Goal: Task Accomplishment & Management: Use online tool/utility

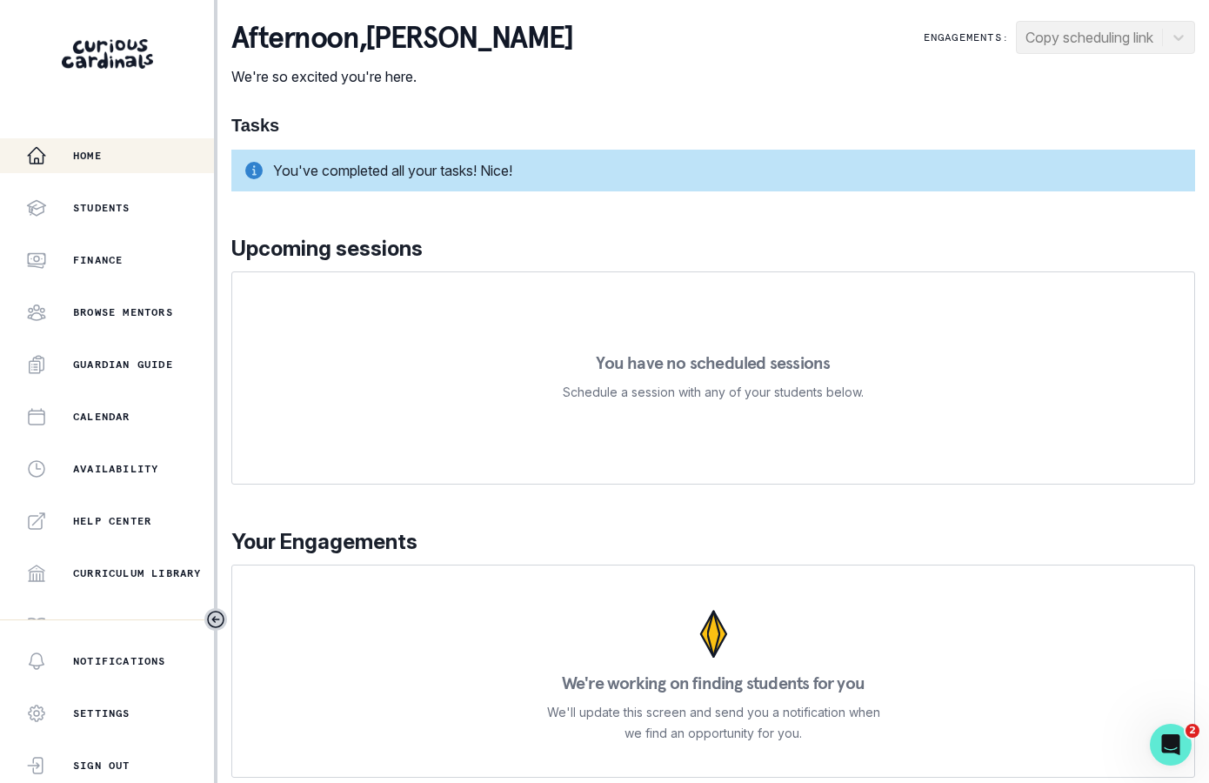
scroll to position [284, 0]
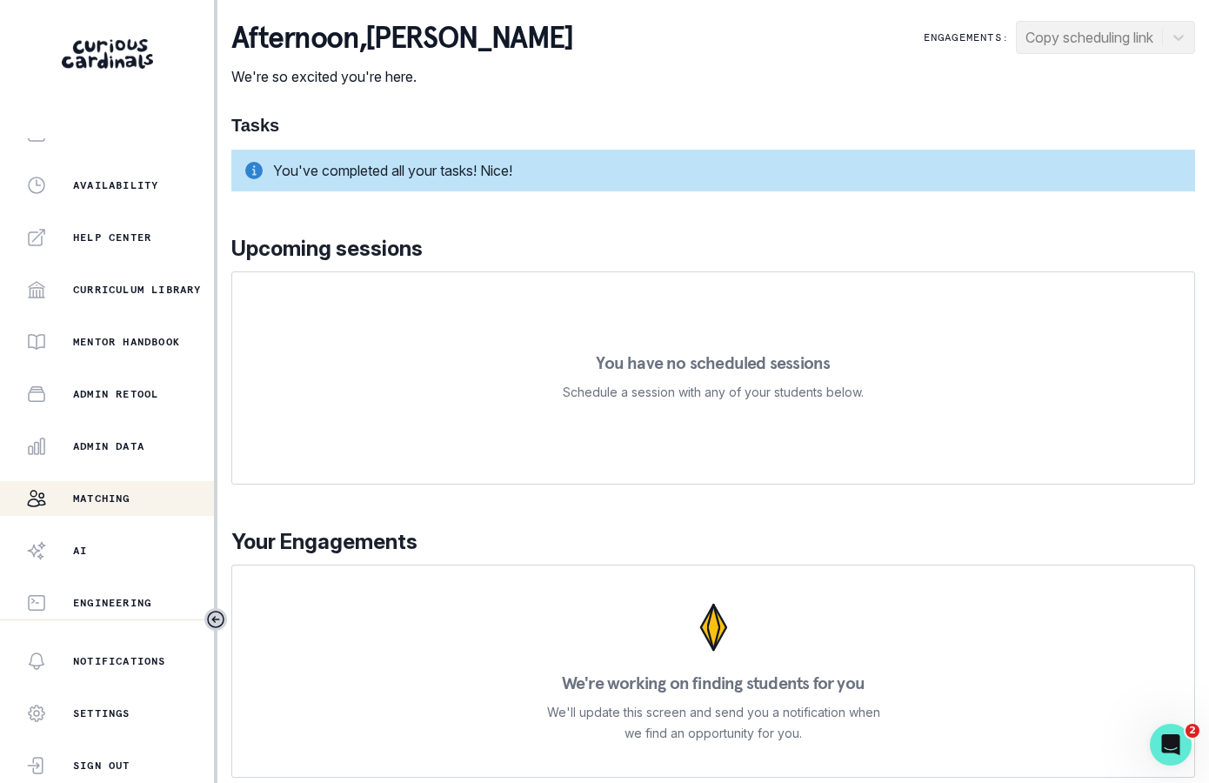
click at [130, 481] on button "Matching" at bounding box center [107, 498] width 214 height 35
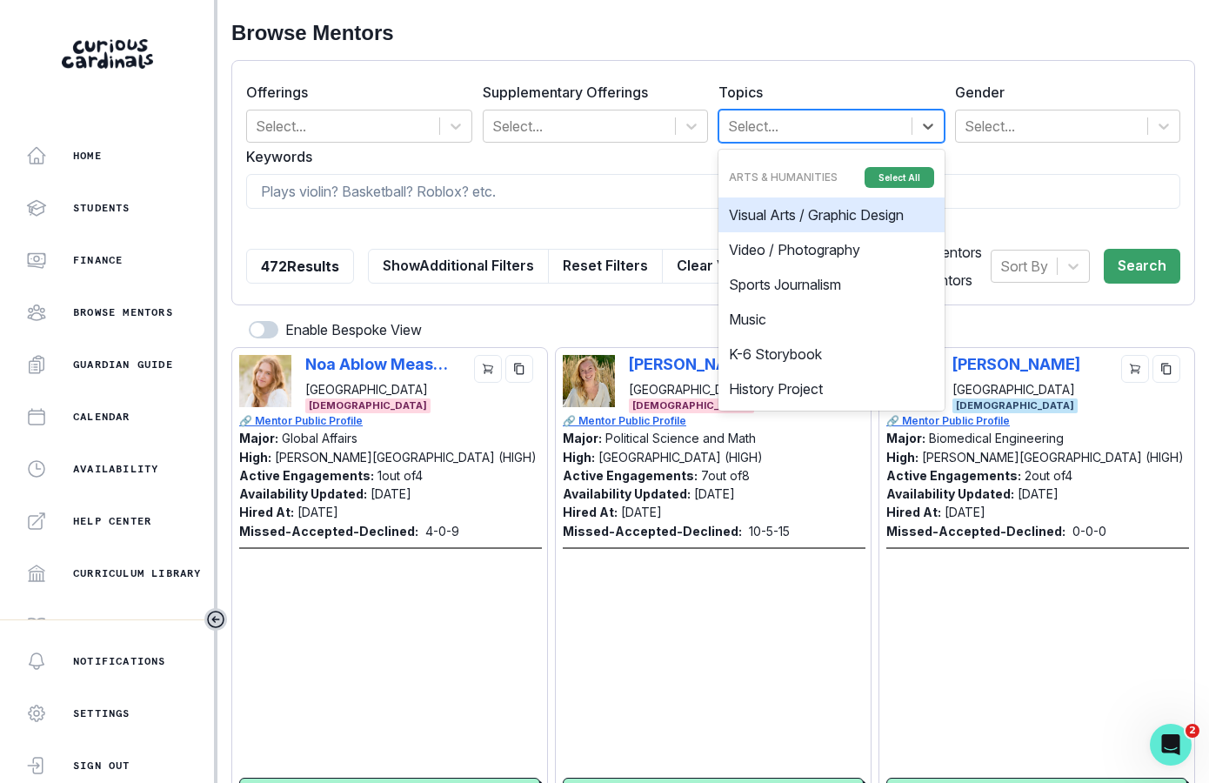
click at [773, 138] on div "Select..." at bounding box center [815, 125] width 192 height 31
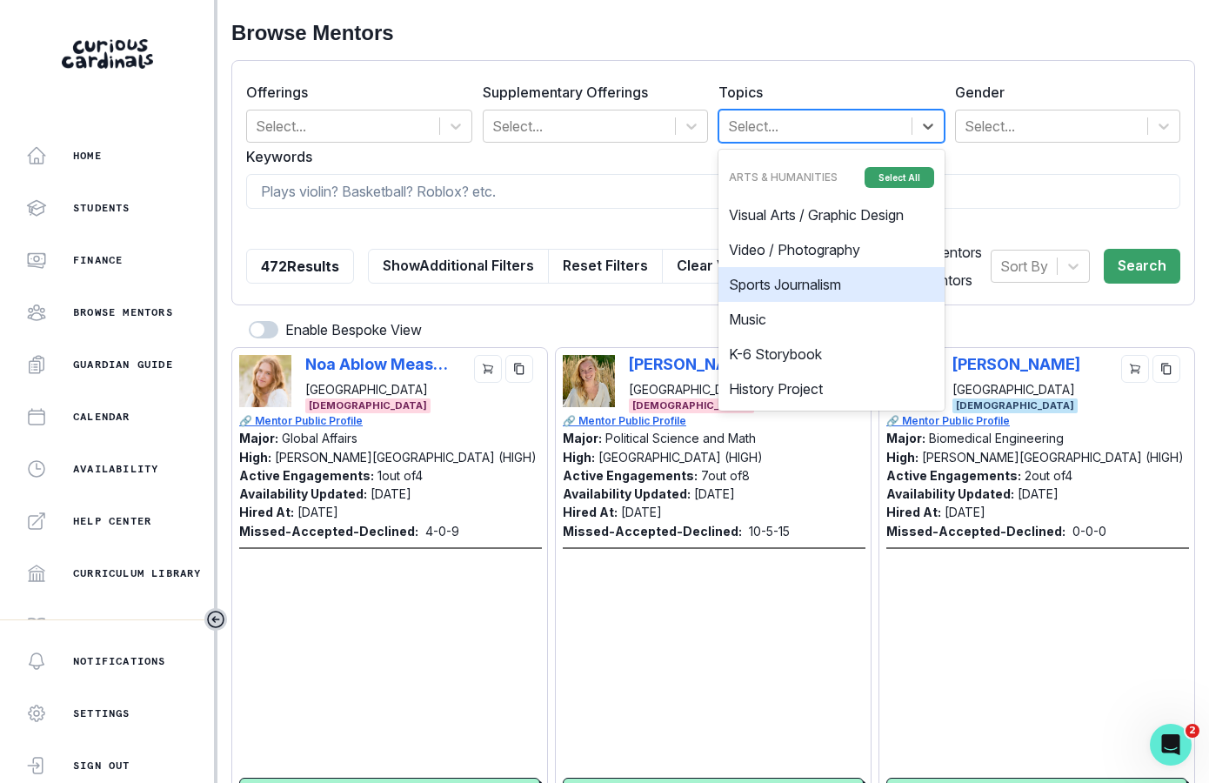
click at [490, 211] on form "Offerings Select... Supplementary Offerings Select... Topics option Sports Jour…" at bounding box center [713, 183] width 934 height 216
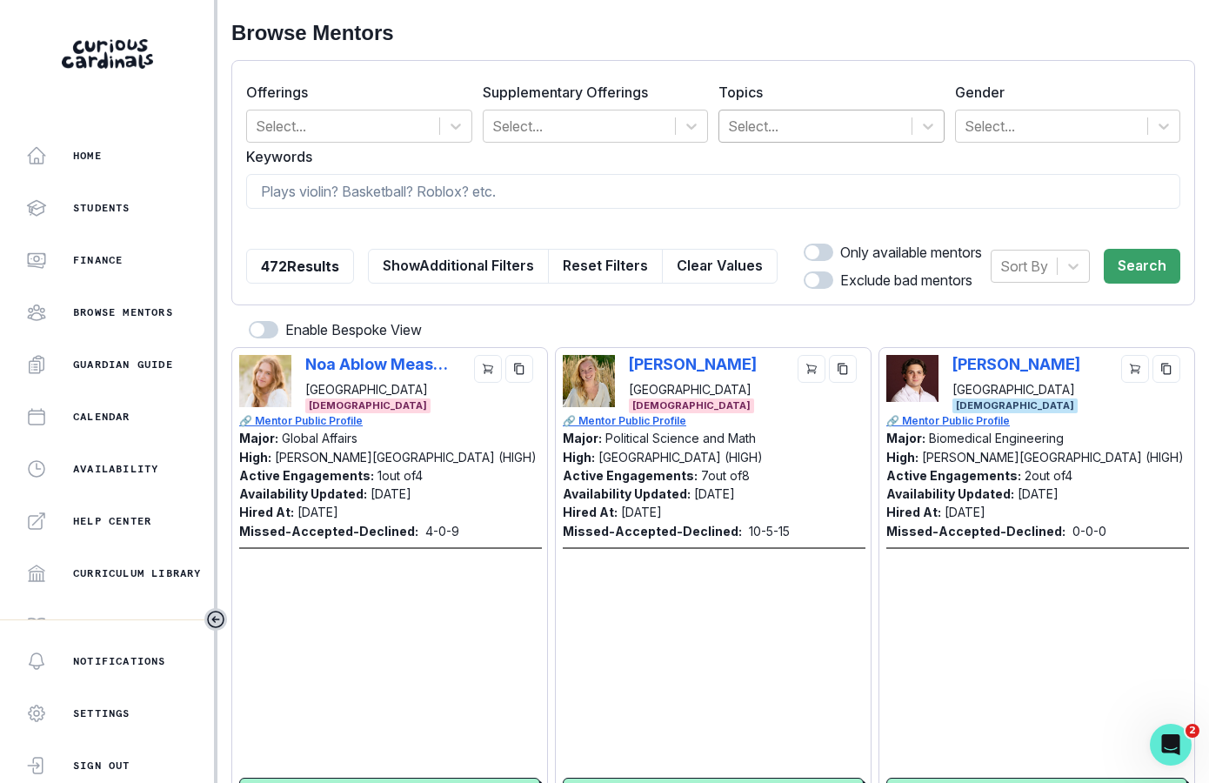
click at [760, 124] on div at bounding box center [815, 126] width 175 height 24
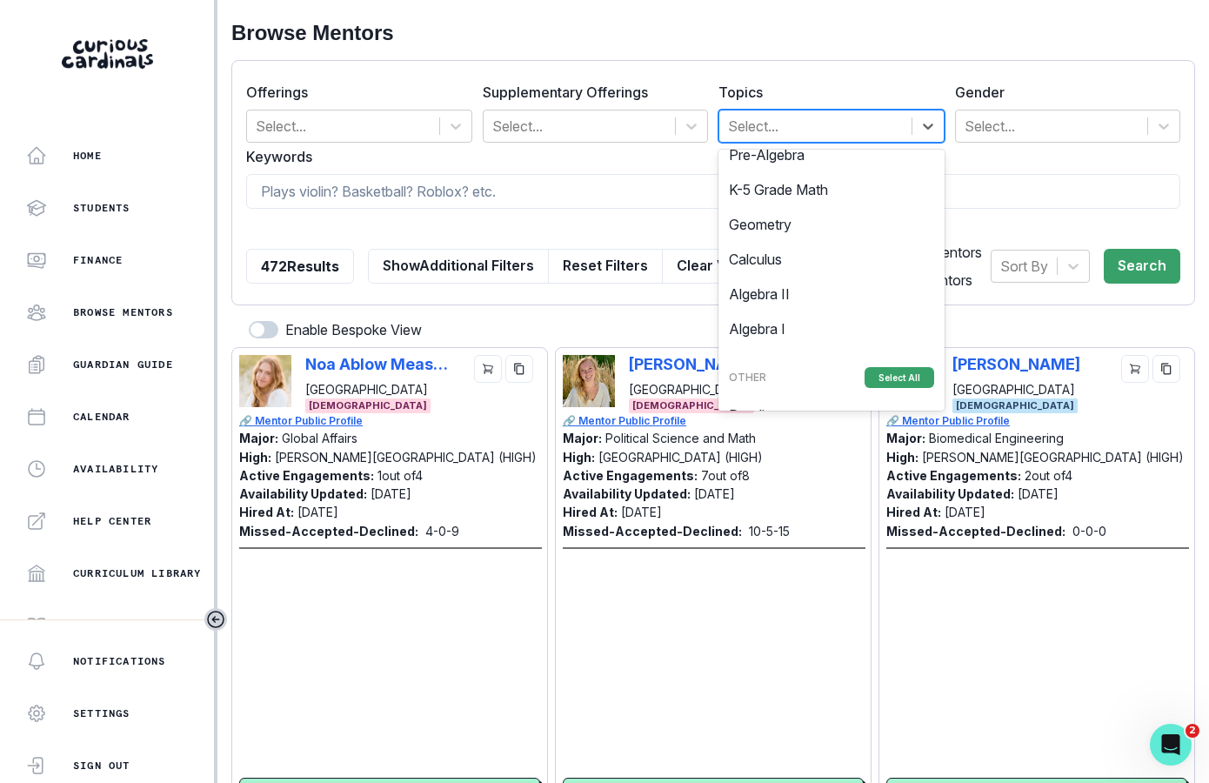
scroll to position [1623, 0]
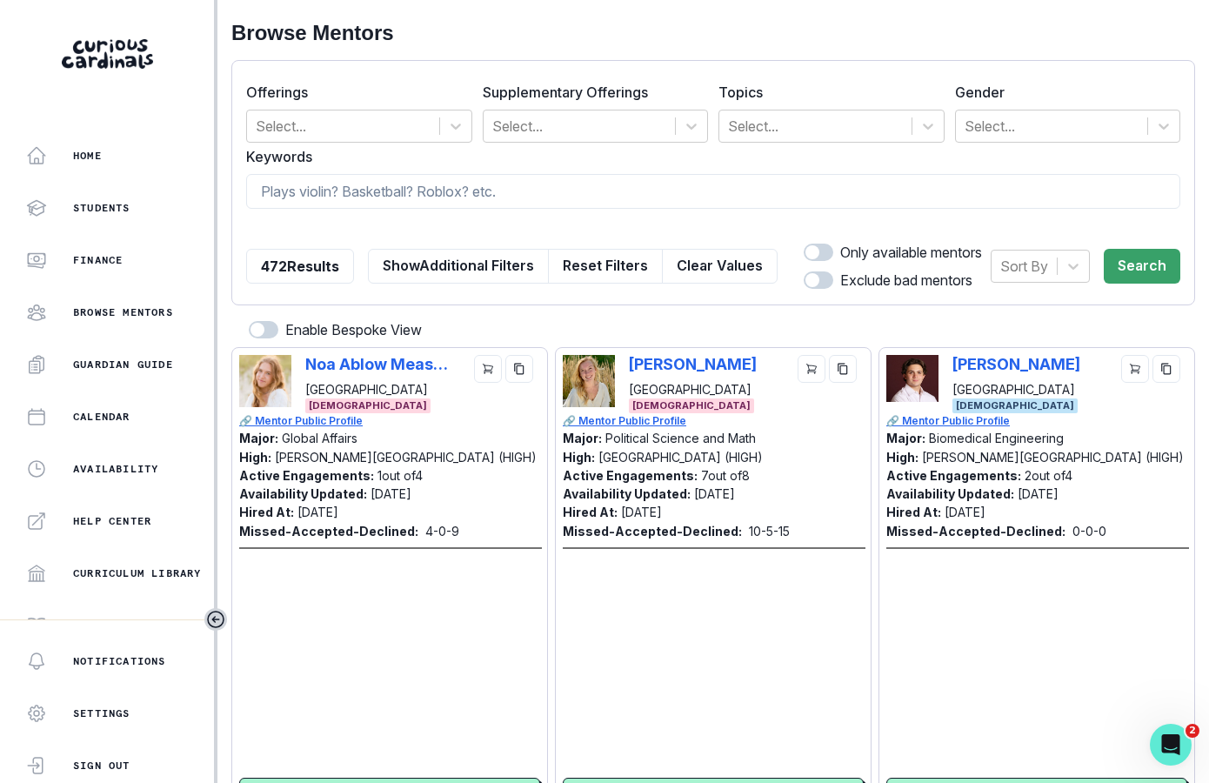
click at [809, 91] on label "Topics" at bounding box center [827, 92] width 216 height 21
click at [801, 128] on div at bounding box center [815, 126] width 175 height 24
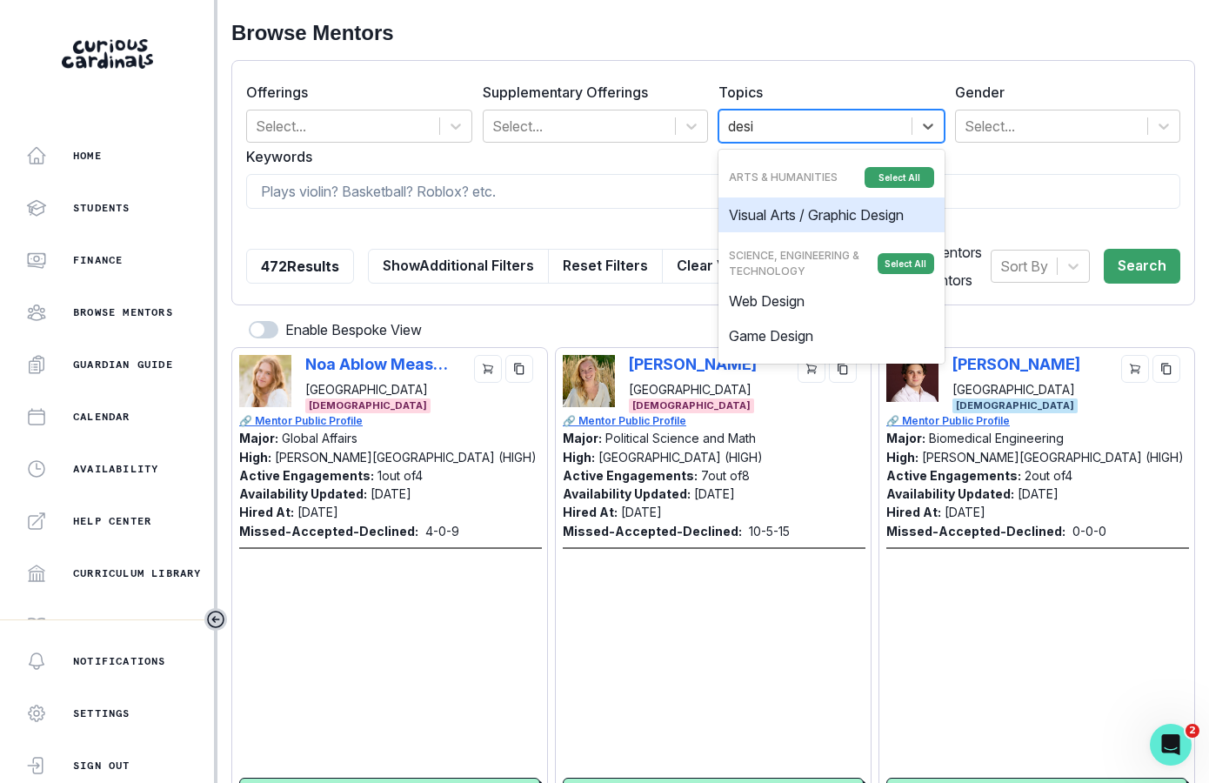
type input "desi"
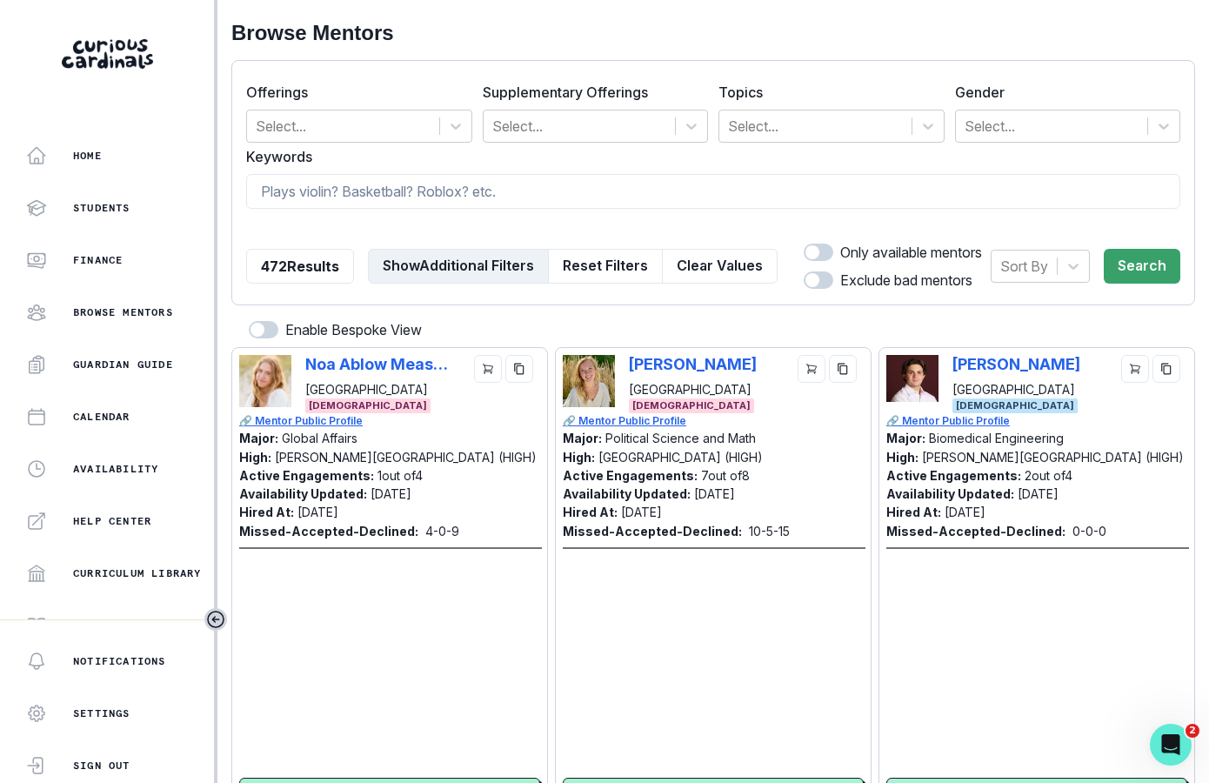
click at [478, 260] on button "Show Additional Filters" at bounding box center [458, 266] width 181 height 35
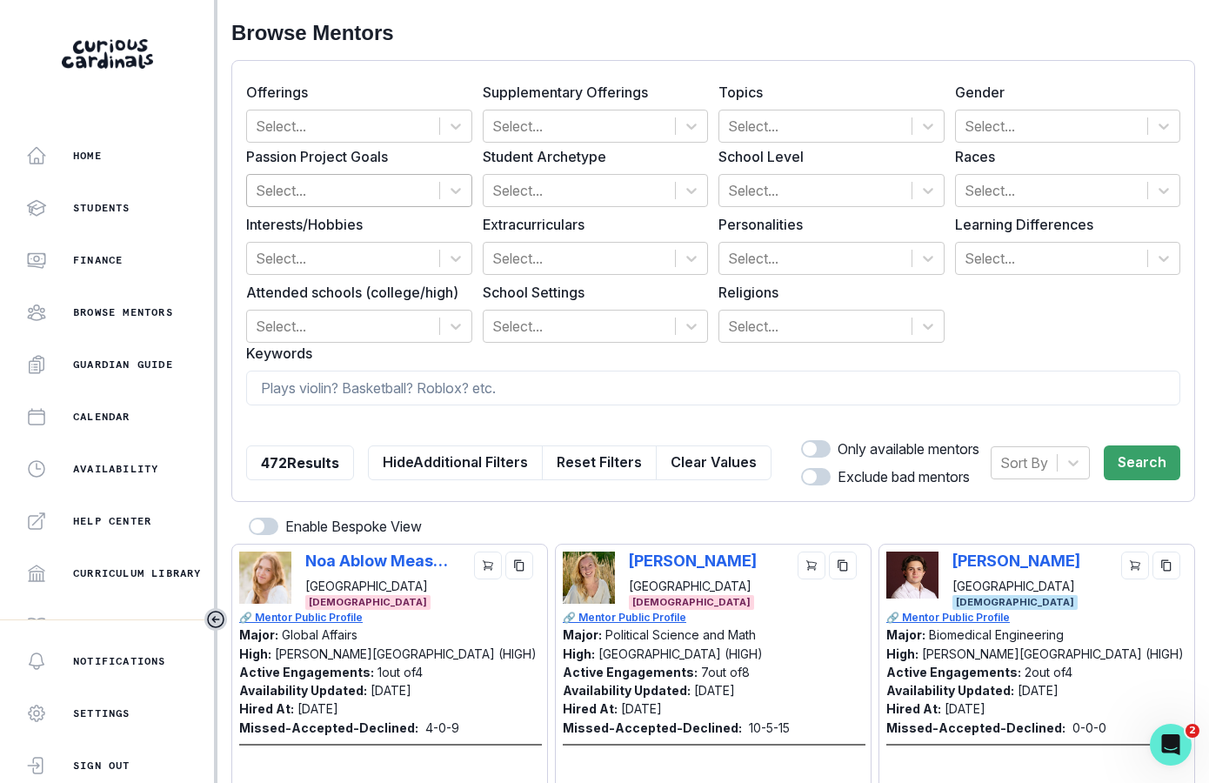
click at [313, 199] on div at bounding box center [343, 190] width 175 height 24
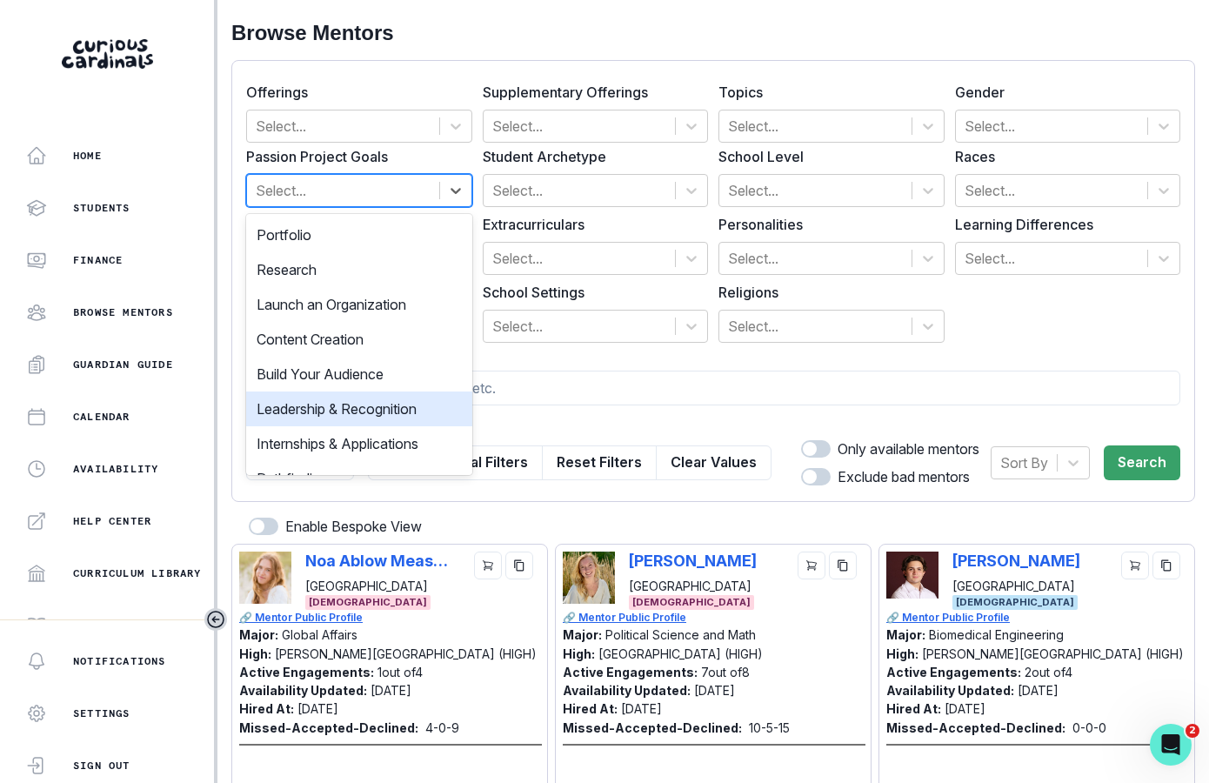
scroll to position [23, 0]
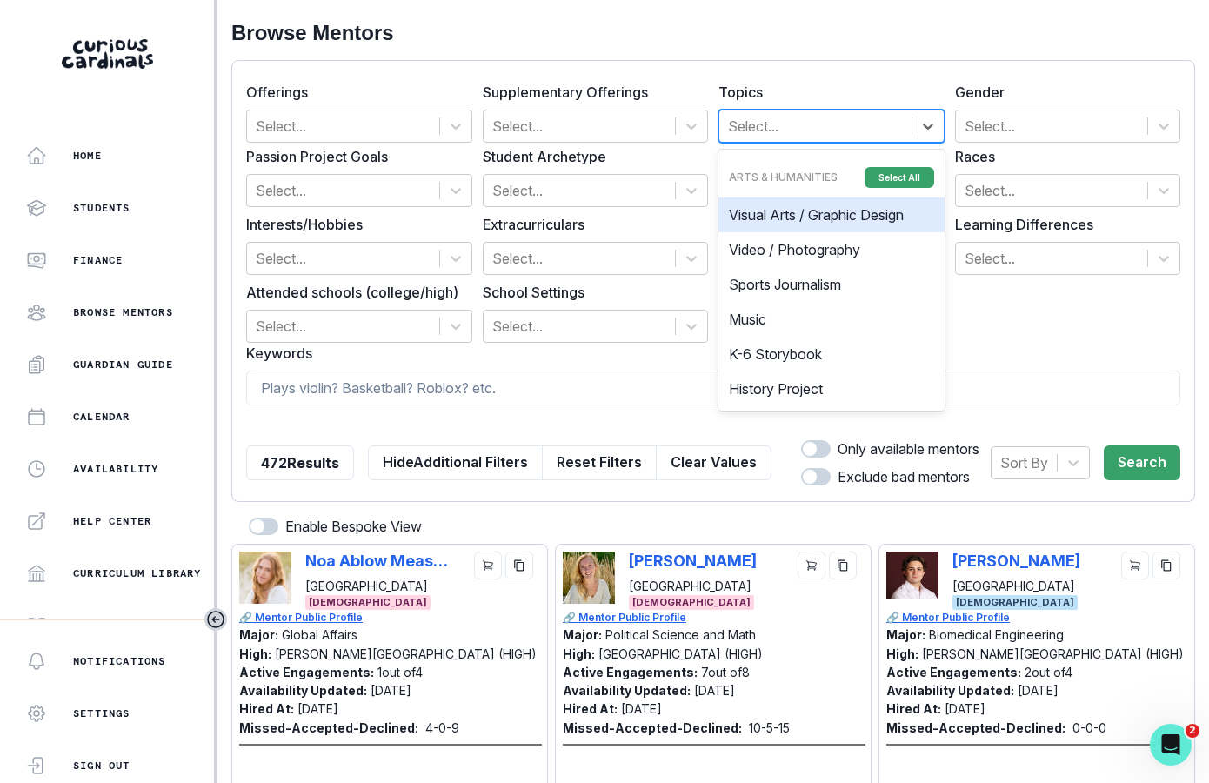
click at [766, 128] on div at bounding box center [815, 126] width 175 height 24
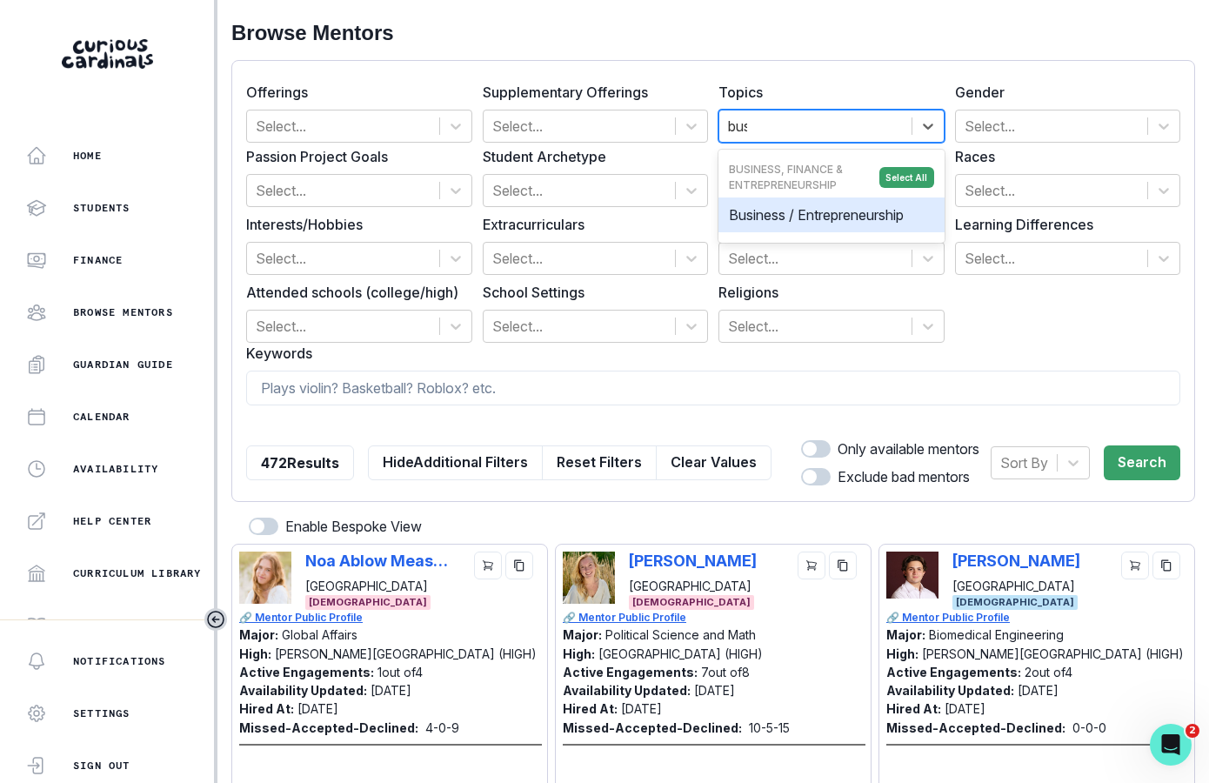
type input "busi"
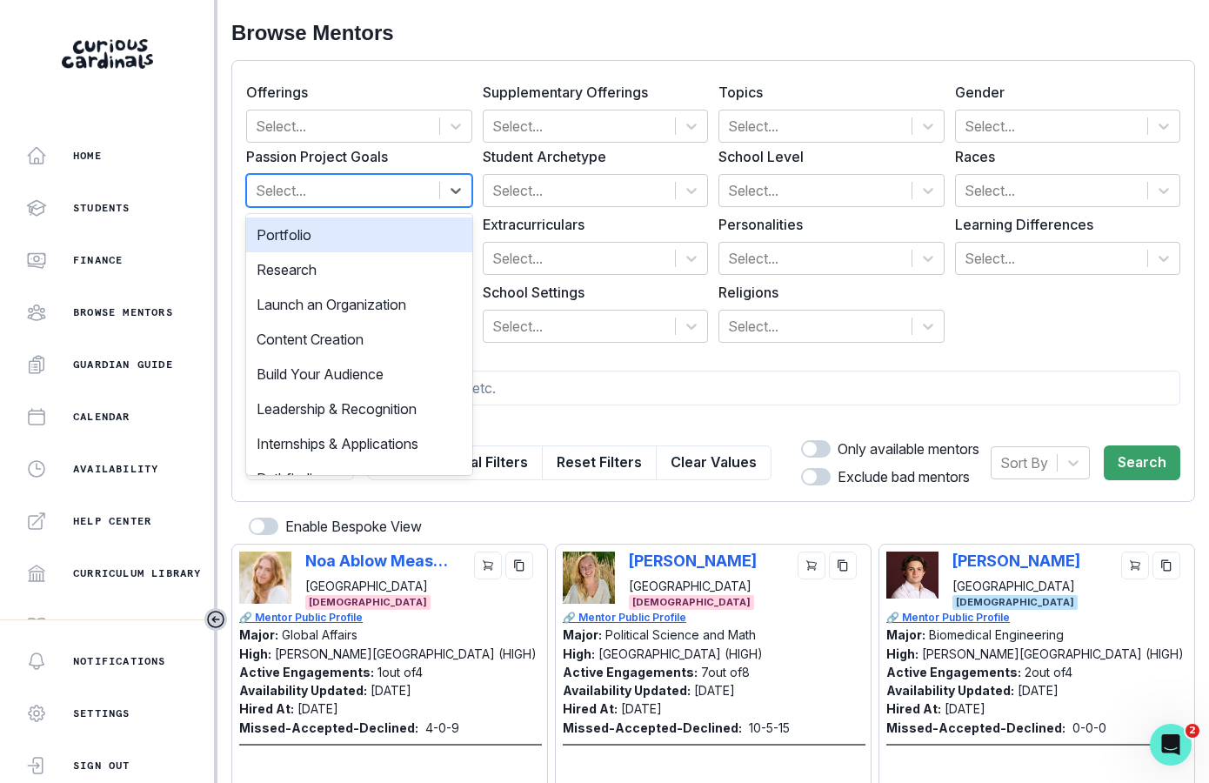
click at [364, 201] on div at bounding box center [343, 190] width 175 height 24
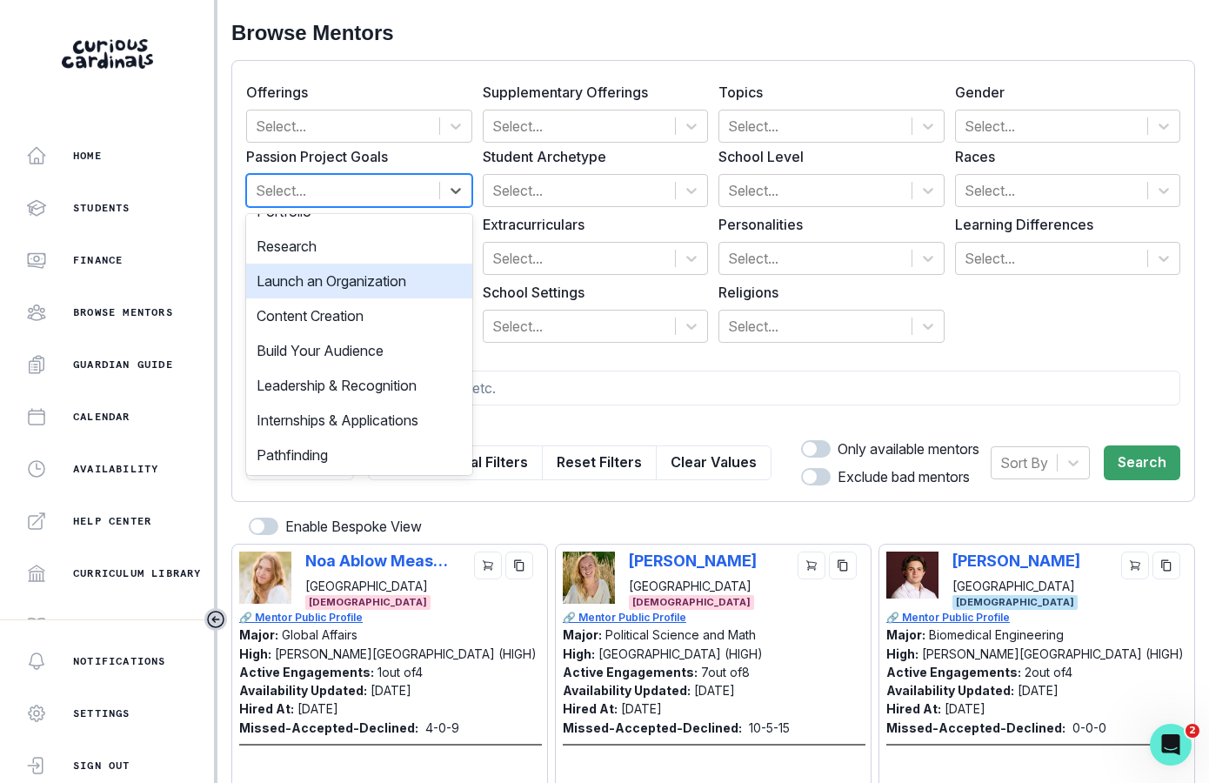
scroll to position [0, 0]
